Goal: Task Accomplishment & Management: Manage account settings

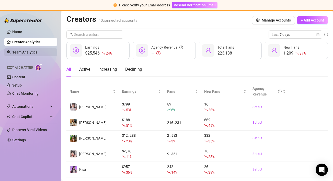
click at [28, 50] on link "Team Analytics" at bounding box center [24, 52] width 25 height 4
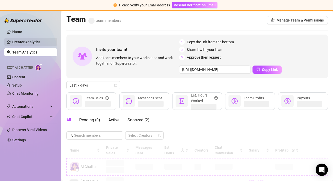
click at [29, 42] on link "Creator Analytics" at bounding box center [32, 42] width 41 height 8
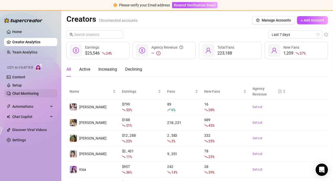
click at [39, 91] on link "Chat Monitoring" at bounding box center [25, 93] width 26 height 4
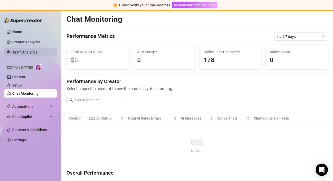
click at [37, 51] on link "Team Analytics" at bounding box center [24, 52] width 25 height 4
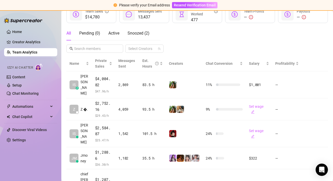
scroll to position [87, 0]
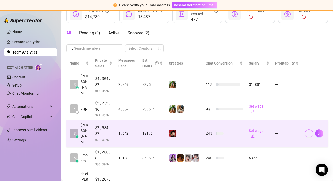
click at [310, 131] on icon "more" at bounding box center [309, 133] width 4 height 4
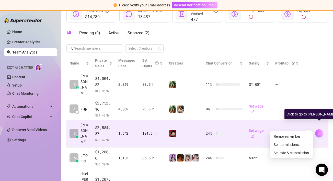
click at [322, 129] on button "button" at bounding box center [319, 133] width 8 height 8
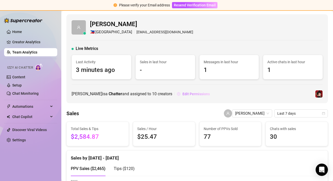
click at [183, 93] on span "Edit Permissions" at bounding box center [196, 94] width 27 height 4
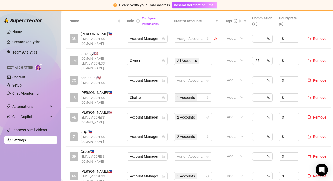
scroll to position [121, 0]
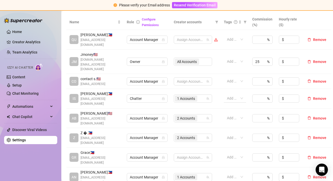
click at [233, 95] on div at bounding box center [232, 98] width 15 height 7
click at [207, 97] on icon "team" at bounding box center [208, 98] width 3 height 3
click at [188, 96] on span "1 Accounts" at bounding box center [186, 99] width 18 height 6
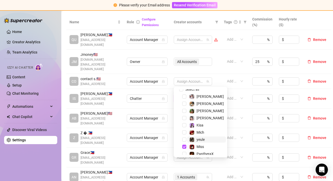
scroll to position [0, 0]
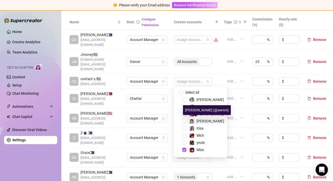
click at [199, 120] on span "[PERSON_NAME]" at bounding box center [210, 121] width 27 height 4
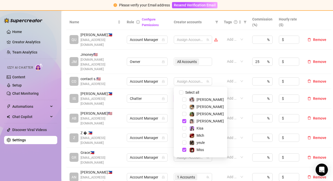
click at [219, 89] on td "2 Accounts" at bounding box center [196, 99] width 50 height 20
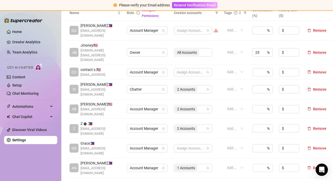
scroll to position [129, 0]
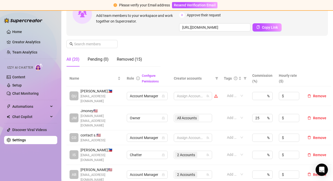
scroll to position [65, 0]
click at [200, 151] on div "2 Accounts" at bounding box center [190, 154] width 31 height 7
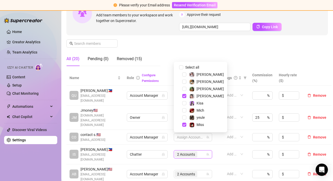
click at [163, 51] on div "Manage Team Members Manage your team members, their commission and hourly rate,…" at bounding box center [197, 22] width 262 height 95
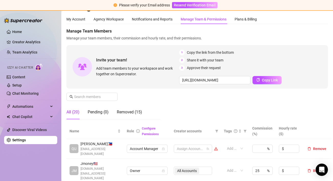
scroll to position [0, 0]
